Goal: Task Accomplishment & Management: Complete application form

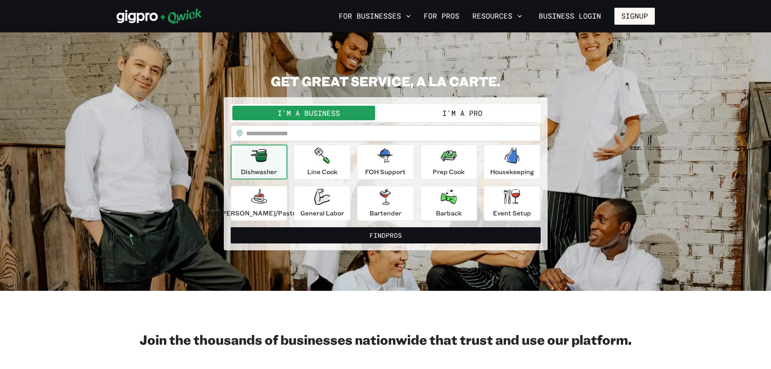
click at [423, 112] on button "I'm a Pro" at bounding box center [462, 113] width 153 height 15
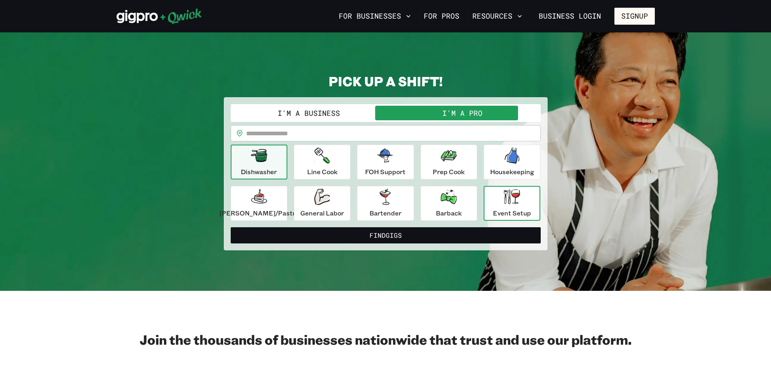
click at [503, 214] on p "Event Setup" at bounding box center [512, 213] width 38 height 10
click at [264, 159] on icon "button" at bounding box center [259, 155] width 16 height 13
click at [288, 140] on input "text" at bounding box center [393, 133] width 295 height 16
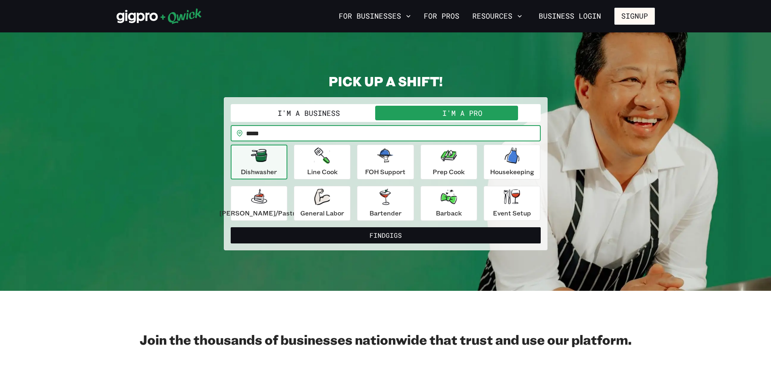
type input "*****"
click at [231, 227] on button "Find Gigs" at bounding box center [386, 235] width 310 height 16
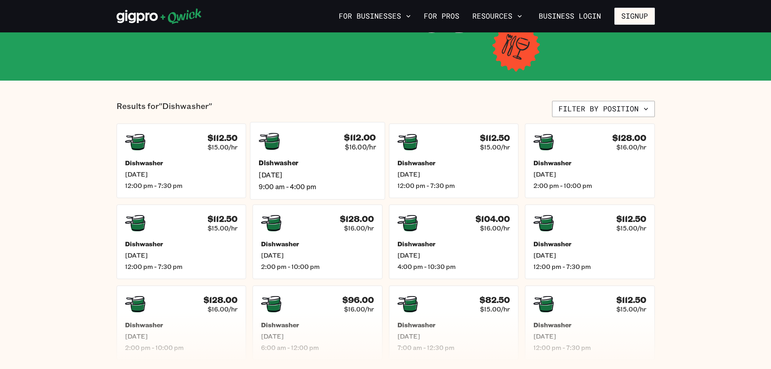
scroll to position [202, 0]
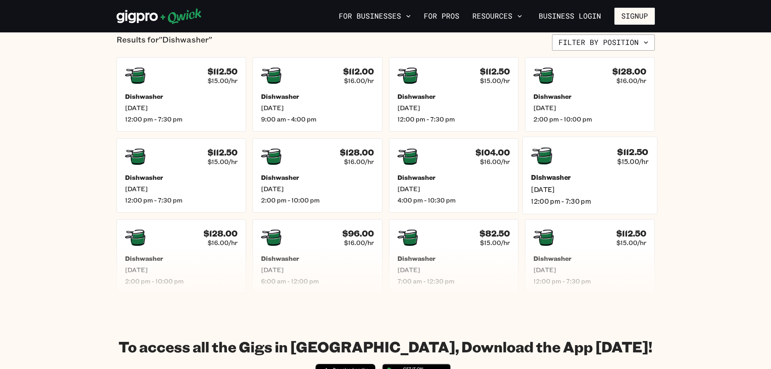
click at [564, 172] on div "$112.50 $15.00/hr Dishwasher [DATE] 12:00 pm - 7:30 pm" at bounding box center [589, 174] width 135 height 77
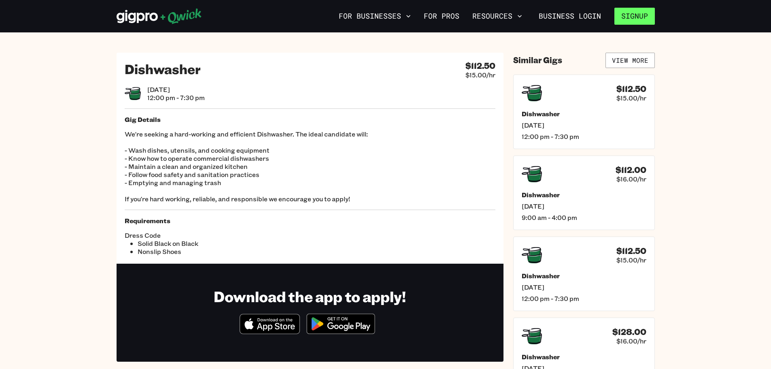
click at [623, 24] on button "Signup" at bounding box center [634, 16] width 40 height 17
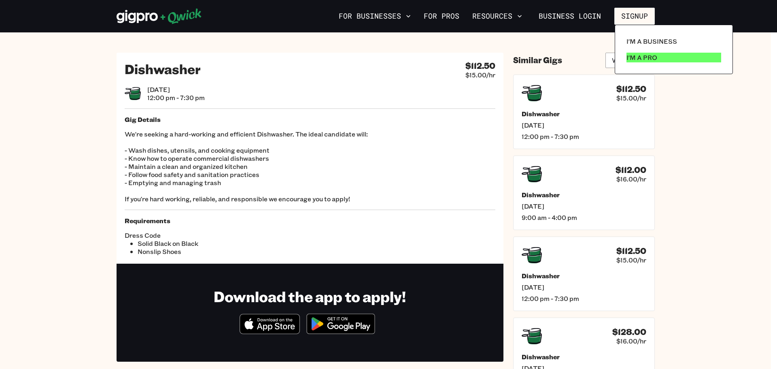
click at [635, 62] on link "I'm a Pro" at bounding box center [673, 57] width 101 height 16
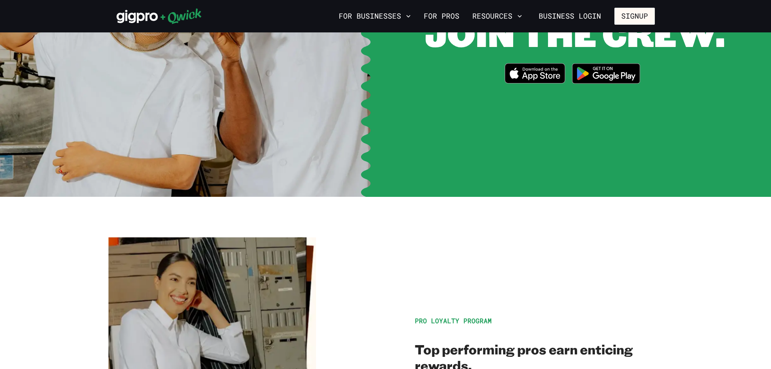
scroll to position [1295, 0]
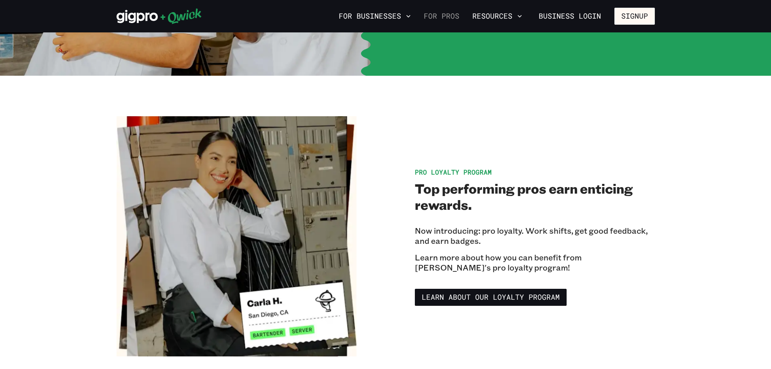
click at [441, 17] on link "For Pros" at bounding box center [441, 16] width 42 height 14
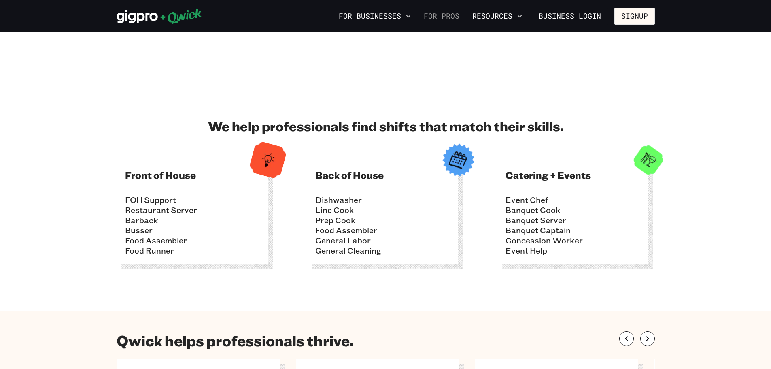
scroll to position [445, 0]
